Goal: Communication & Community: Answer question/provide support

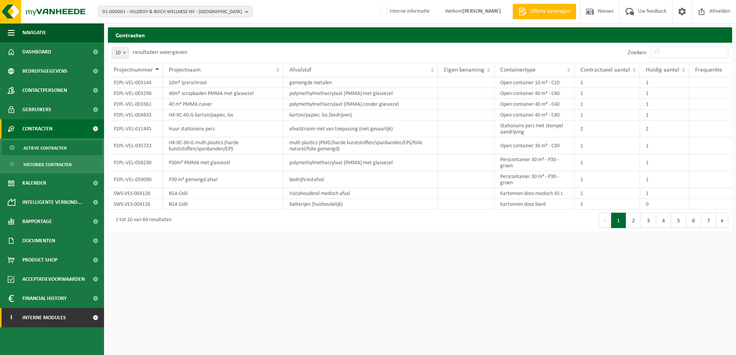
click at [71, 317] on link "I Interne modules" at bounding box center [52, 317] width 104 height 19
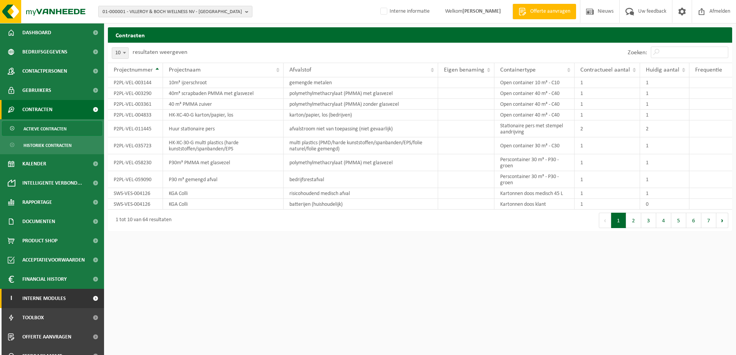
scroll to position [30, 0]
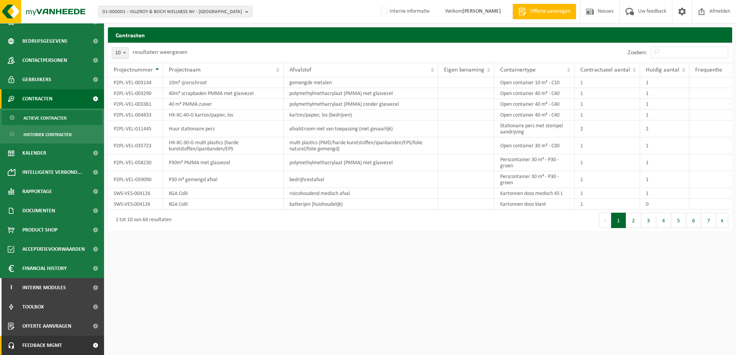
click at [50, 349] on span "Feedback MGMT" at bounding box center [42, 345] width 40 height 19
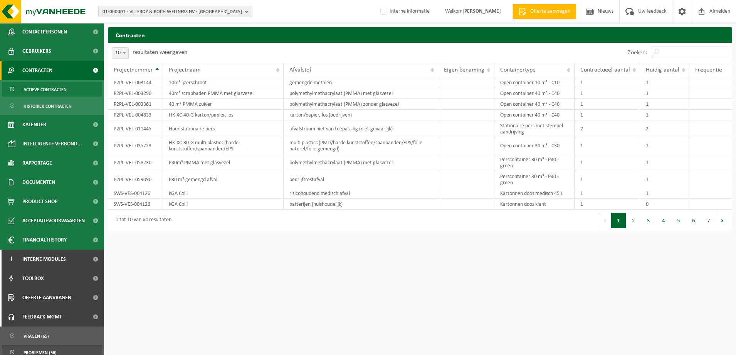
scroll to position [82, 0]
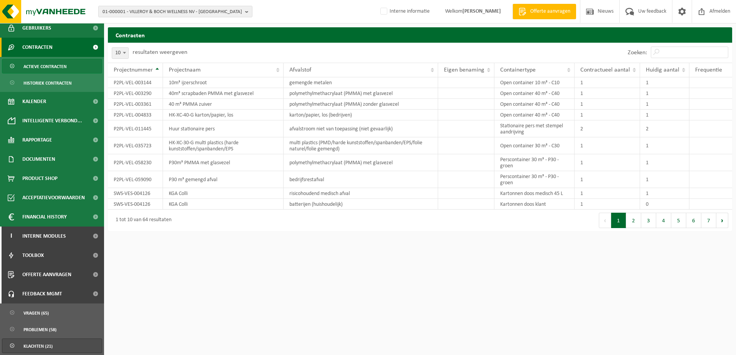
click at [57, 344] on link "Klachten (21)" at bounding box center [52, 346] width 100 height 15
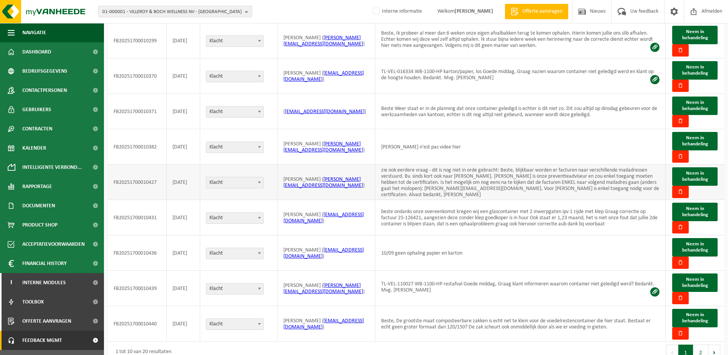
scroll to position [115, 0]
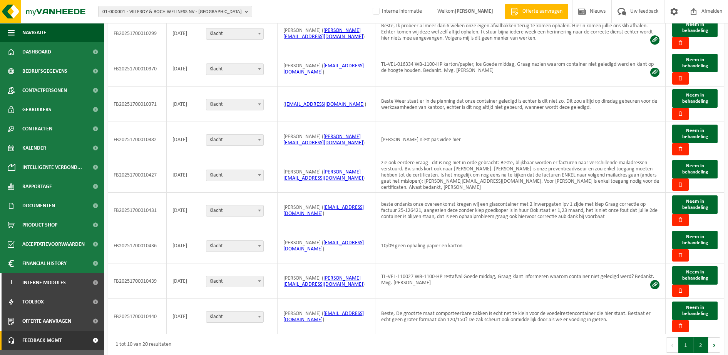
click at [703, 340] on button "2" at bounding box center [701, 345] width 15 height 15
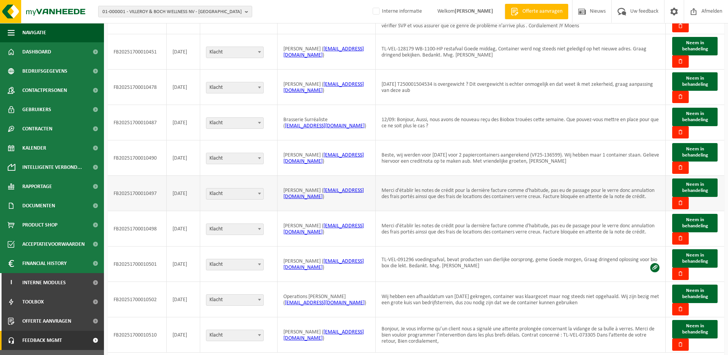
scroll to position [114, 0]
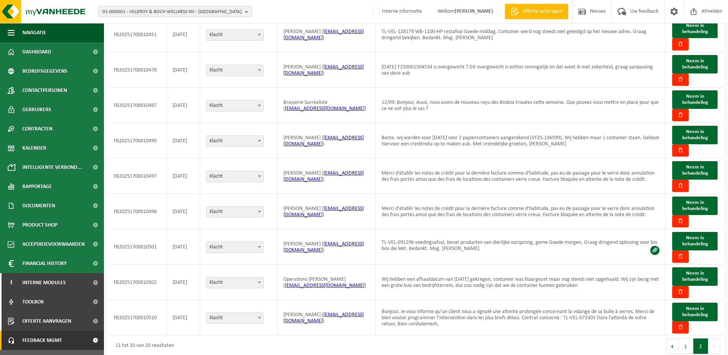
click at [714, 339] on button "Volgende" at bounding box center [715, 346] width 12 height 15
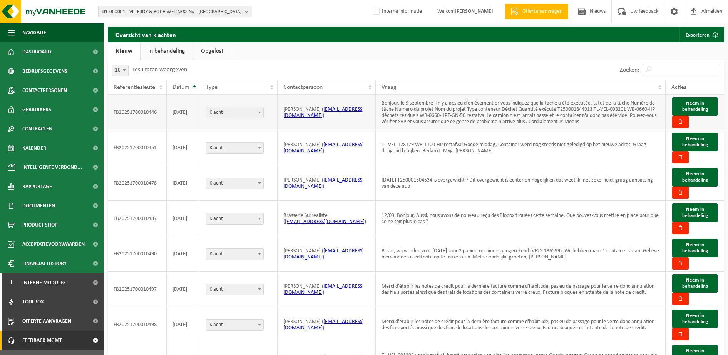
scroll to position [0, 0]
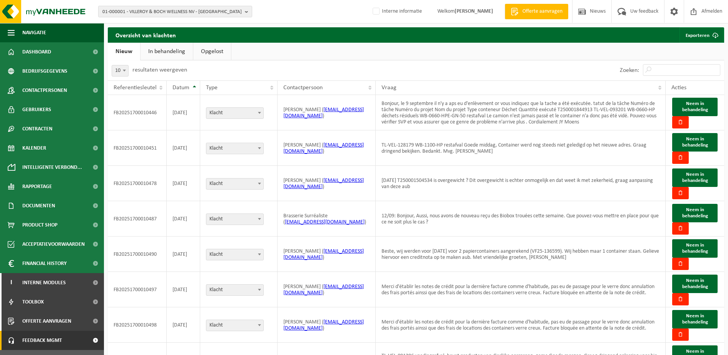
click at [168, 51] on link "In behandeling" at bounding box center [167, 52] width 52 height 18
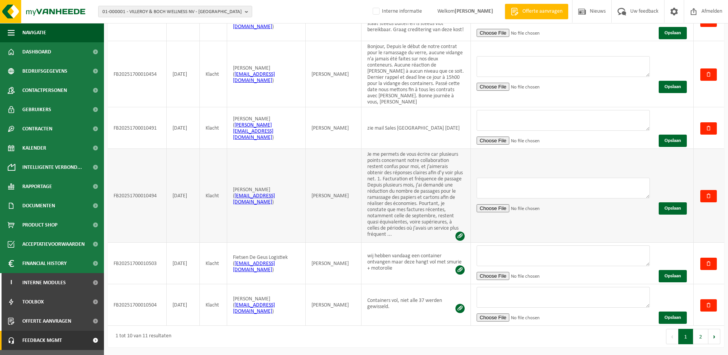
scroll to position [369, 0]
click at [503, 257] on textarea at bounding box center [563, 256] width 173 height 21
type textarea "Beste, we zullen kijken om deze container zo snel mogelijk te wisselen bij jull…"
click at [667, 275] on button "Opslaan" at bounding box center [673, 276] width 28 height 12
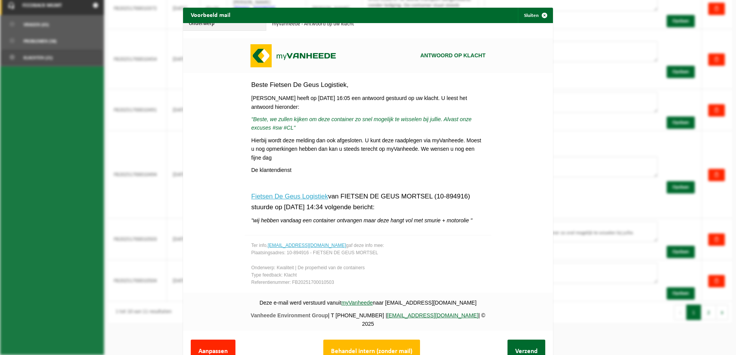
scroll to position [30, 0]
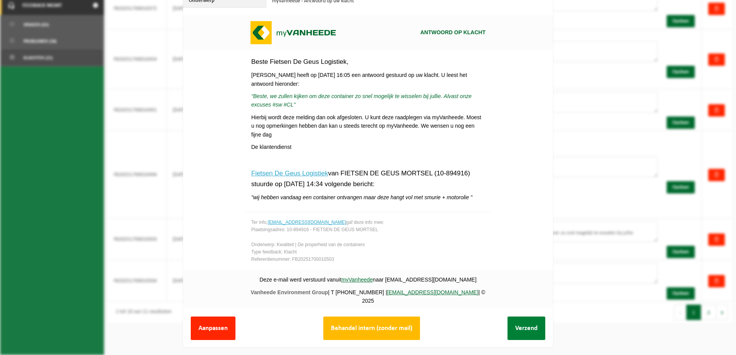
click at [517, 319] on button "Verzend" at bounding box center [526, 328] width 38 height 23
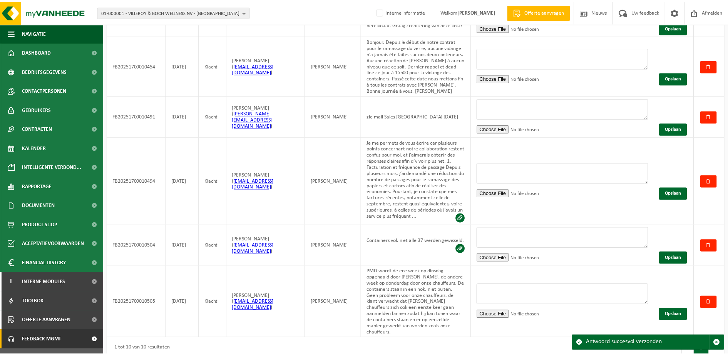
scroll to position [368, 0]
